Goal: Task Accomplishment & Management: Complete application form

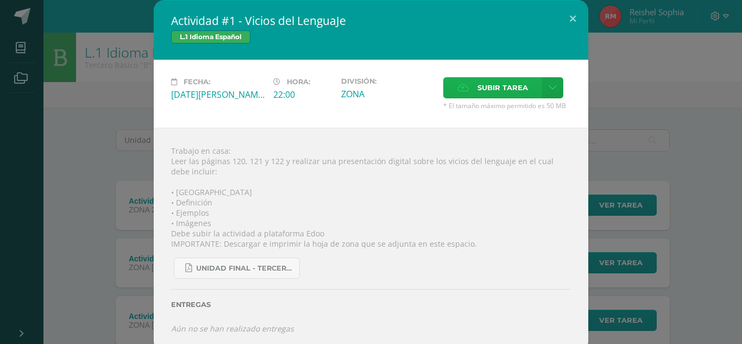
scroll to position [130, 0]
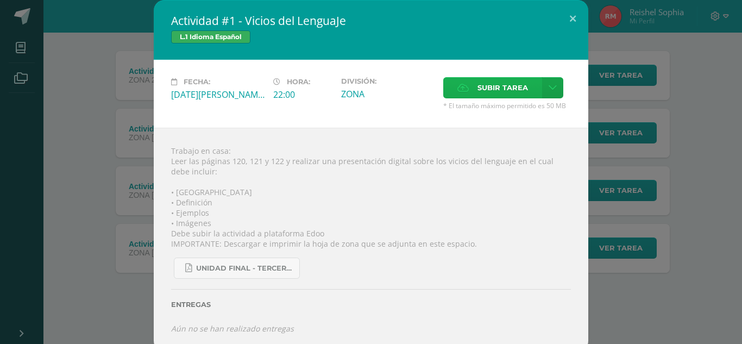
click at [511, 89] on span "Subir tarea" at bounding box center [503, 88] width 51 height 20
click at [0, 0] on input "Subir tarea" at bounding box center [0, 0] width 0 height 0
click at [549, 86] on icon at bounding box center [553, 87] width 8 height 9
click at [537, 109] on link "Subir enlace" at bounding box center [510, 111] width 109 height 17
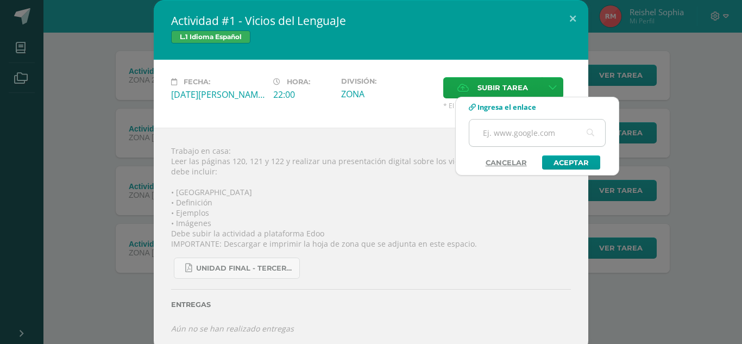
click at [541, 139] on input "text" at bounding box center [538, 133] width 136 height 27
click at [528, 133] on input "text" at bounding box center [538, 133] width 136 height 27
type input "[URL][DOMAIN_NAME]"
click at [575, 163] on link "Aceptar" at bounding box center [571, 162] width 58 height 14
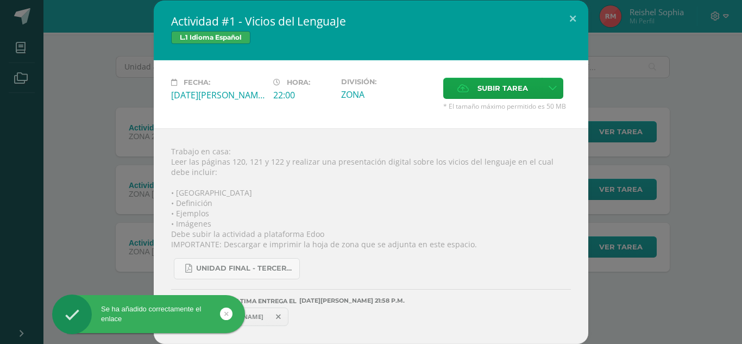
scroll to position [73, 0]
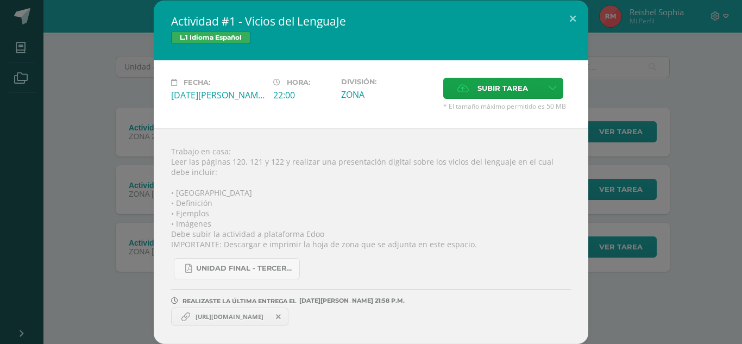
click at [232, 323] on link "[URL][DOMAIN_NAME]" at bounding box center [229, 317] width 117 height 18
click at [236, 313] on span "[URL][DOMAIN_NAME]" at bounding box center [229, 317] width 79 height 9
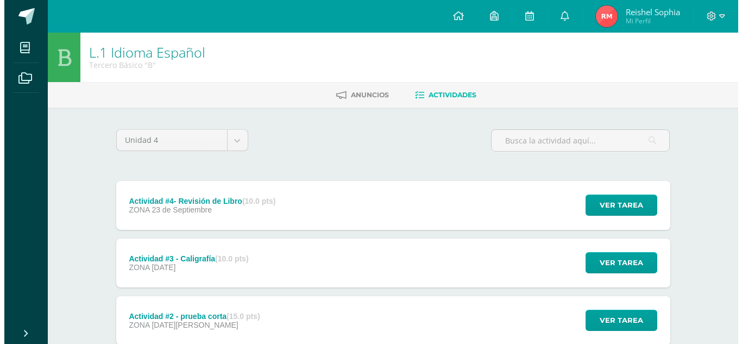
scroll to position [131, 0]
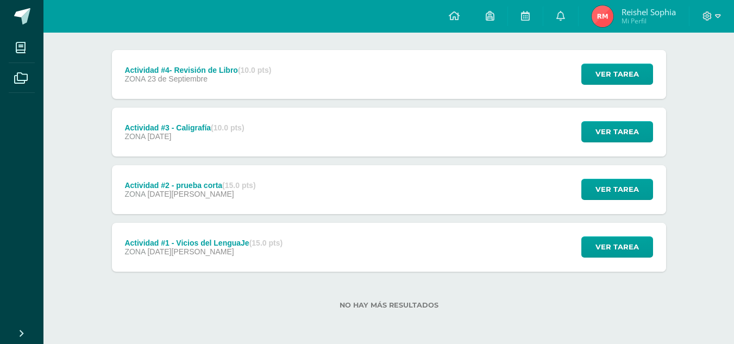
click at [301, 248] on div "Actividad #1 - Vicios del LenguaJe (15.0 pts) ZONA [DATE][PERSON_NAME] Ver tare…" at bounding box center [389, 247] width 554 height 49
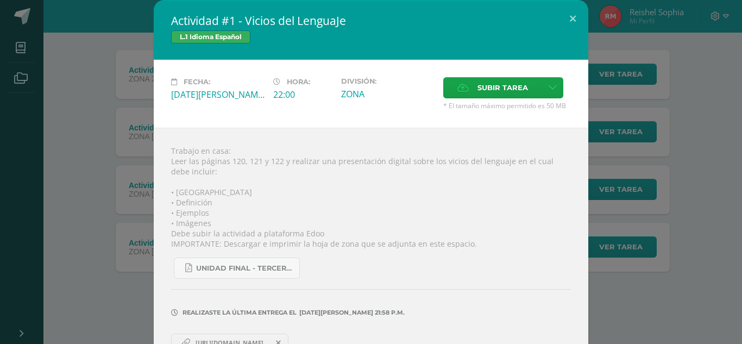
click at [257, 338] on link "[URL][DOMAIN_NAME]" at bounding box center [229, 343] width 117 height 18
